Goal: Task Accomplishment & Management: Manage account settings

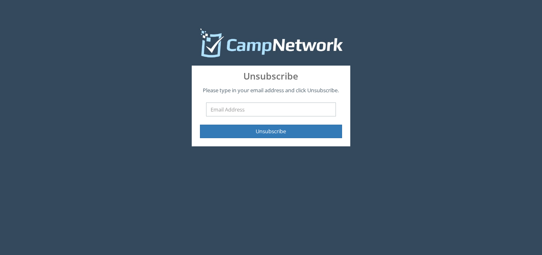
click at [268, 108] on input "text" at bounding box center [271, 109] width 130 height 14
type input "[EMAIL_ADDRESS][DOMAIN_NAME]"
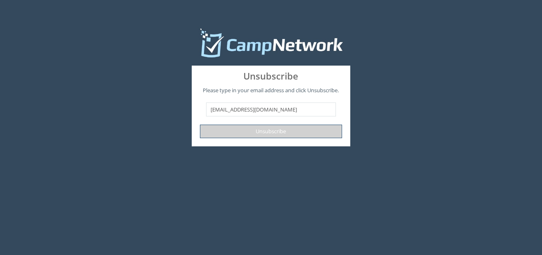
click at [266, 134] on button "Unsubscribe" at bounding box center [271, 131] width 142 height 14
